Goal: Transaction & Acquisition: Purchase product/service

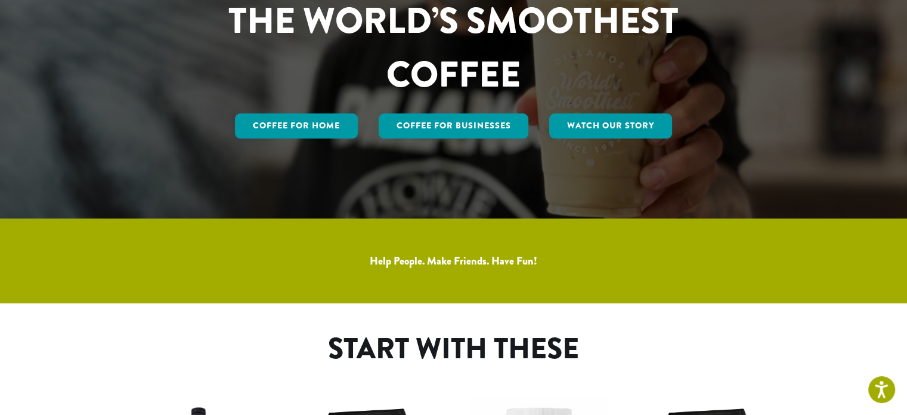
scroll to position [112, 0]
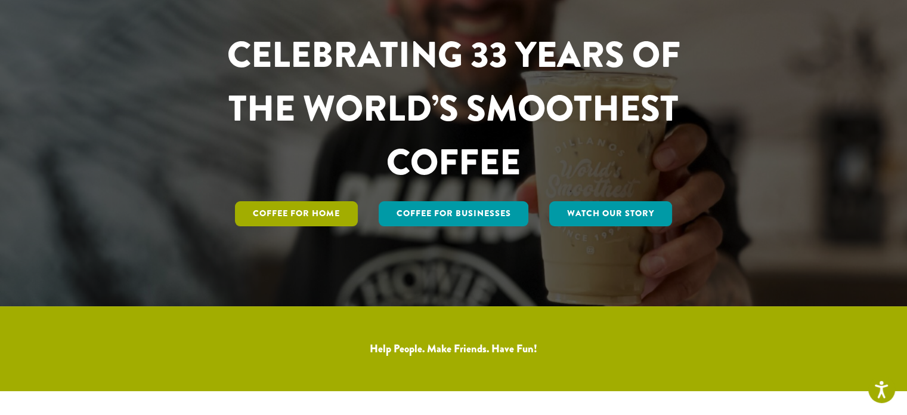
click at [321, 214] on link "Coffee for Home" at bounding box center [296, 213] width 123 height 25
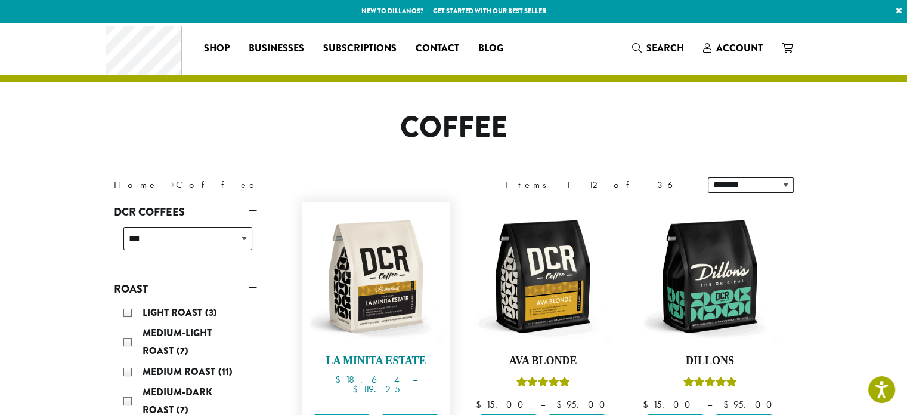
click at [390, 291] on img at bounding box center [375, 276] width 137 height 137
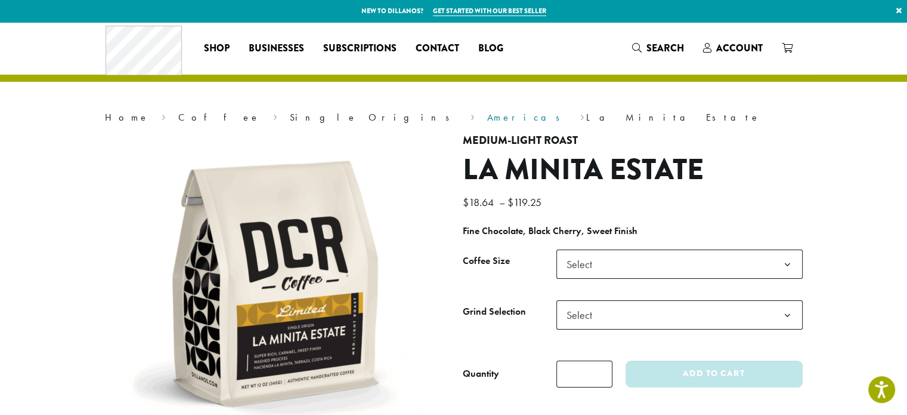
click at [487, 119] on link "Americas" at bounding box center [527, 117] width 81 height 13
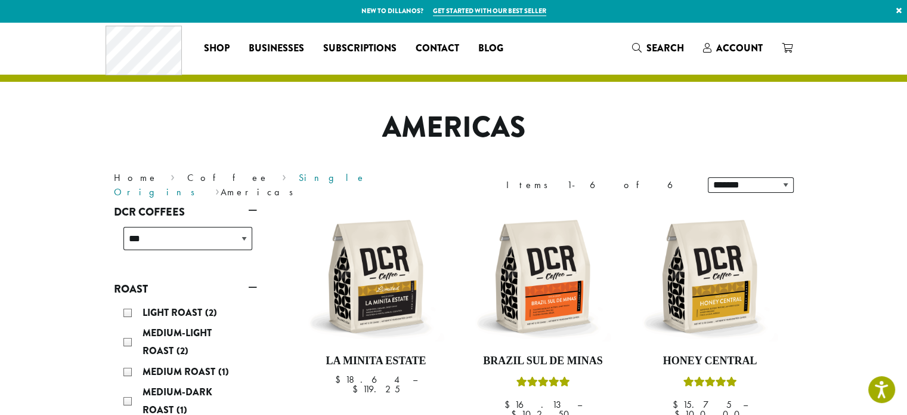
click at [224, 185] on link "Single Origins" at bounding box center [240, 184] width 253 height 27
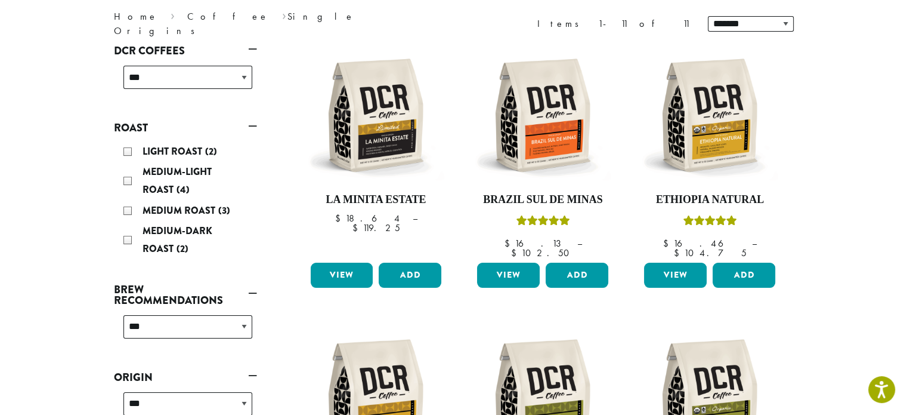
scroll to position [160, 0]
